Goal: Find specific page/section: Find specific page/section

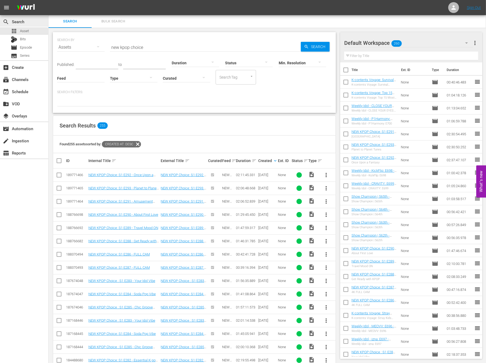
scroll to position [0, 0]
click at [202, 48] on input "new kpop choice" at bounding box center [205, 47] width 191 height 13
click at [76, 47] on div "Assets" at bounding box center [80, 47] width 47 height 15
click at [27, 91] on div "Channels Series Episodes Bits Assets" at bounding box center [243, 181] width 486 height 363
click at [27, 80] on div "Channels Series Episodes Bits Assets" at bounding box center [243, 181] width 486 height 363
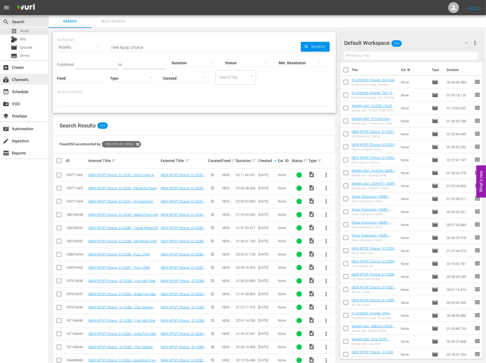
click at [16, 83] on div "subscriptions Channels" at bounding box center [24, 79] width 48 height 11
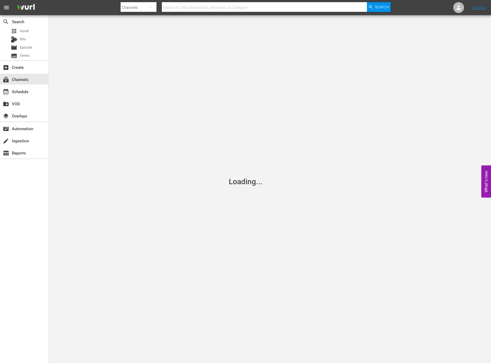
click at [205, 7] on input "text" at bounding box center [264, 7] width 205 height 13
type input "e"
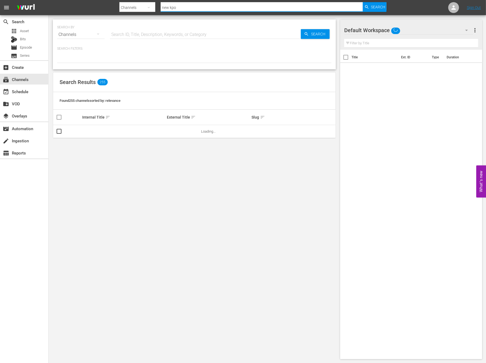
type input "new kpop"
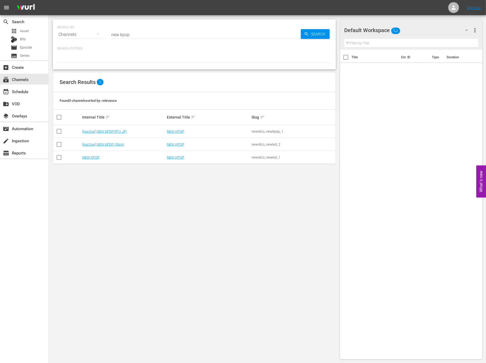
click at [100, 160] on td "NEW KPOP" at bounding box center [123, 157] width 85 height 13
click at [93, 155] on link "NEW KPOP" at bounding box center [90, 157] width 17 height 4
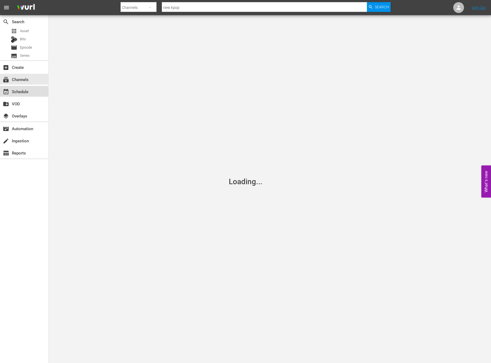
click at [17, 91] on div "event_available Schedule" at bounding box center [15, 90] width 30 height 5
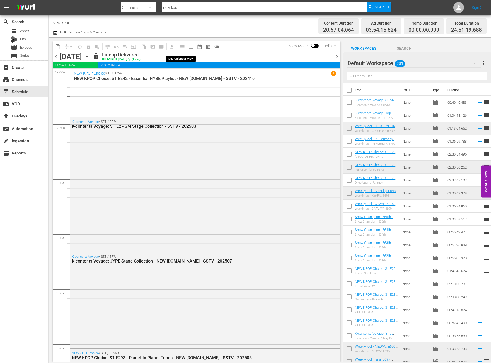
click at [191, 46] on span "calendar_view_week_outlined" at bounding box center [190, 46] width 5 height 5
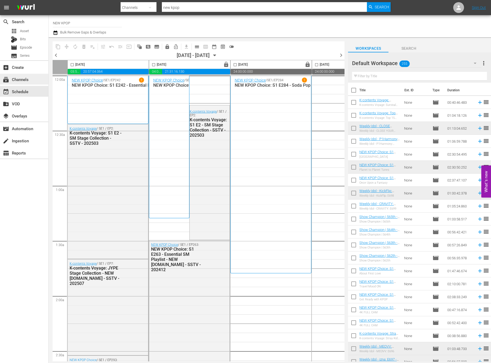
click at [15, 84] on div "subscriptions Channels" at bounding box center [24, 79] width 48 height 11
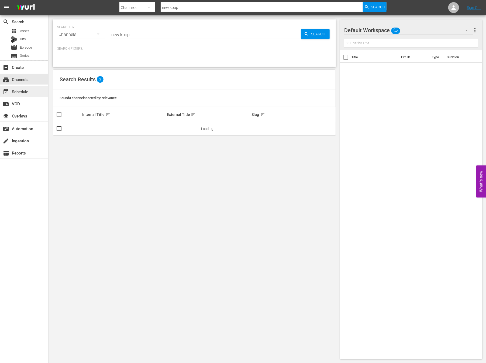
click at [15, 86] on div "event_available Schedule" at bounding box center [24, 91] width 48 height 11
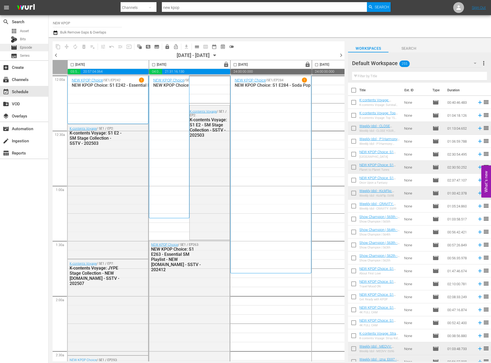
click at [34, 47] on div "movie Episode" at bounding box center [24, 48] width 48 height 8
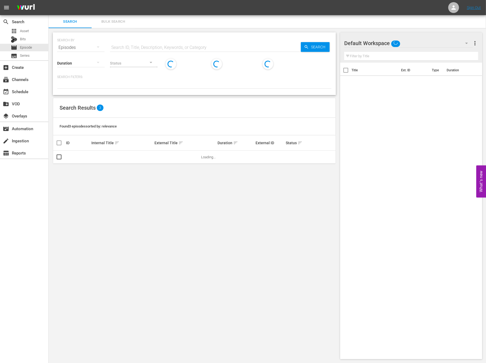
click at [152, 43] on input "text" at bounding box center [205, 47] width 191 height 13
type input "show champion"
click at [303, 50] on div "Search" at bounding box center [315, 47] width 29 height 10
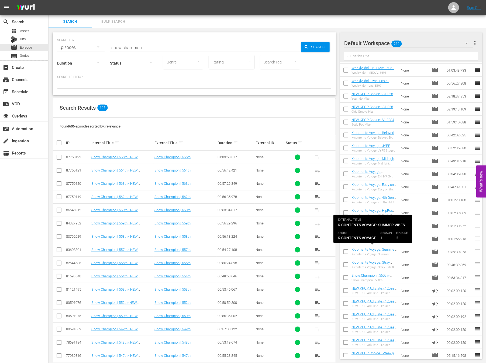
scroll to position [315, 0]
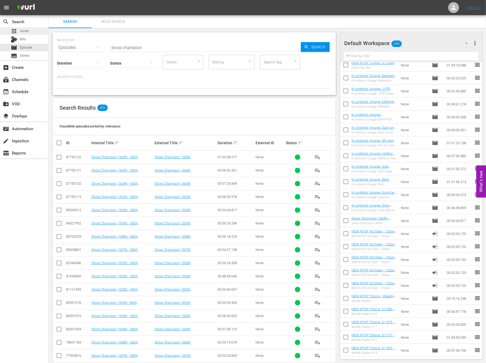
click at [29, 32] on div "apps Asset" at bounding box center [24, 31] width 48 height 8
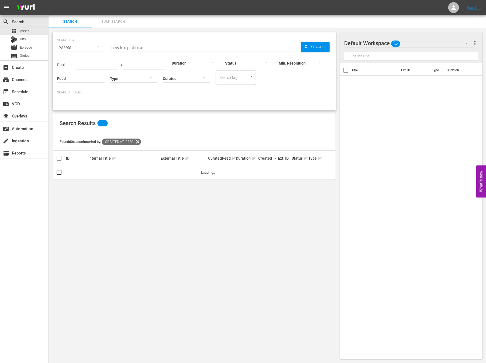
click at [150, 48] on input "new kpop choice" at bounding box center [205, 47] width 191 height 13
click at [149, 48] on input "new kpop choice" at bounding box center [205, 47] width 191 height 13
type input "show champion"
click at [322, 43] on span "Search" at bounding box center [319, 47] width 21 height 10
